Goal: Task Accomplishment & Management: Manage account settings

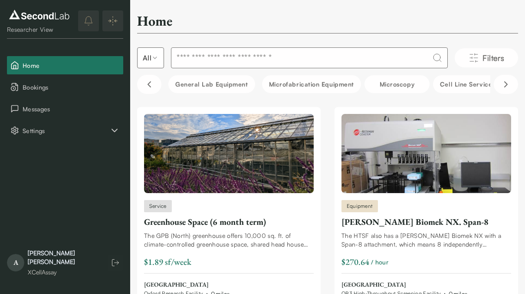
click at [62, 264] on div "Ashanti Matlock" at bounding box center [63, 256] width 71 height 17
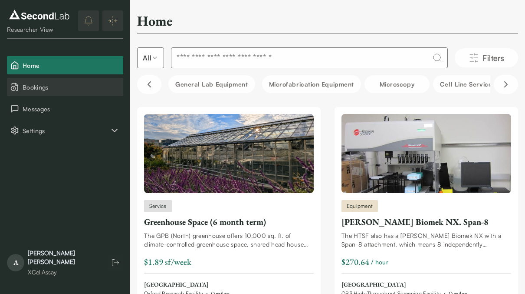
click at [36, 91] on span "Bookings" at bounding box center [71, 86] width 97 height 9
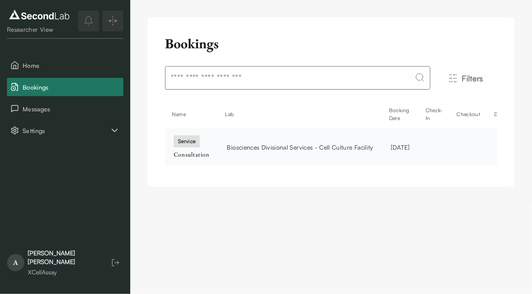
click at [224, 144] on td "Biosciences Divisional Services - Cell Culture Facility" at bounding box center [300, 146] width 164 height 37
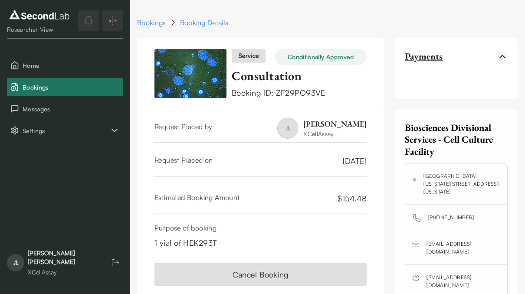
click at [504, 55] on icon "button" at bounding box center [503, 56] width 10 height 10
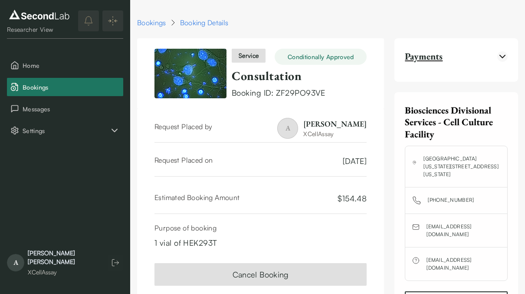
click at [504, 55] on icon "button" at bounding box center [503, 56] width 10 height 10
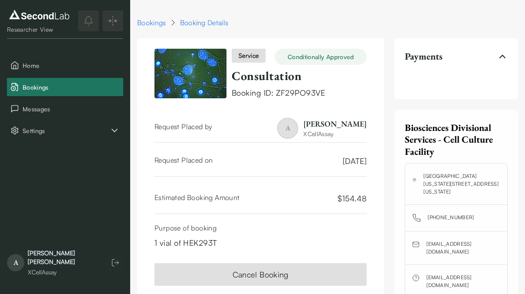
scroll to position [48, 0]
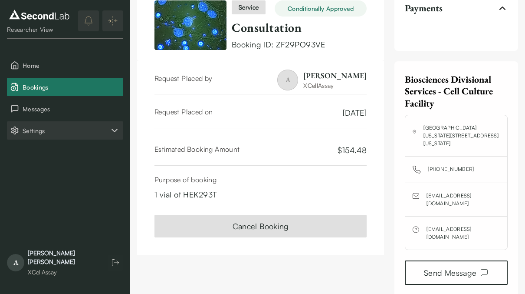
click at [63, 131] on span "Settings" at bounding box center [66, 130] width 87 height 9
